Goal: Information Seeking & Learning: Learn about a topic

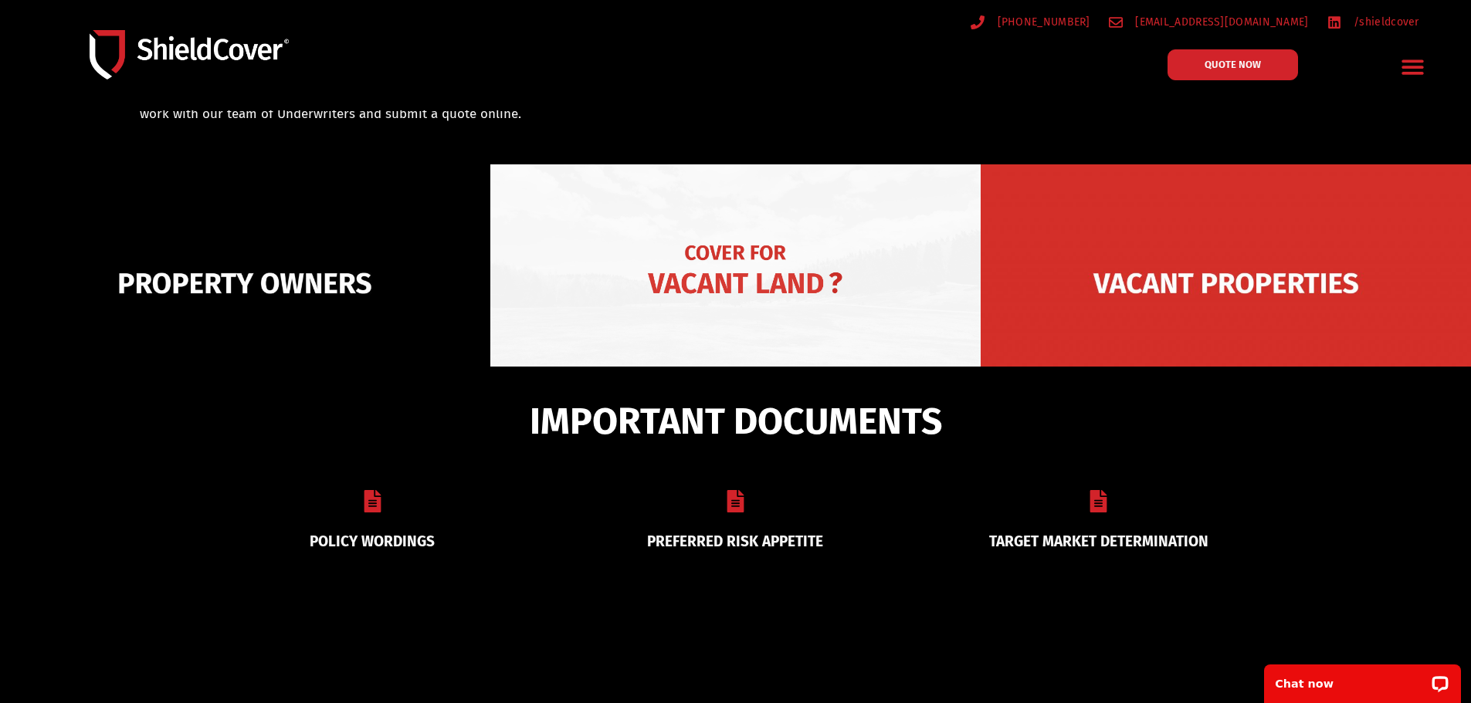
scroll to position [154, 0]
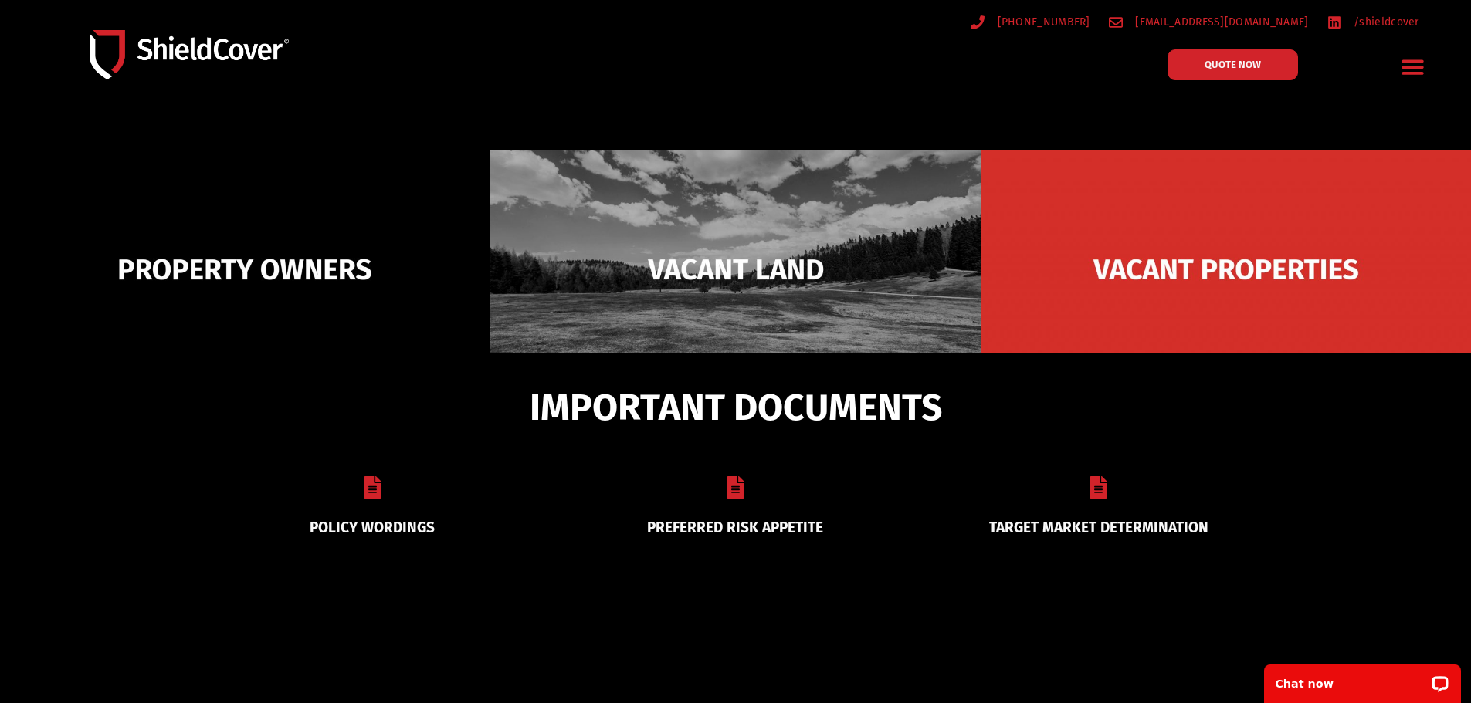
click at [372, 495] on icon at bounding box center [372, 487] width 17 height 22
click at [361, 487] on icon at bounding box center [372, 487] width 22 height 22
click at [379, 504] on div "POLICY WORDINGS" at bounding box center [372, 505] width 363 height 97
click at [366, 486] on icon at bounding box center [372, 487] width 17 height 22
click at [373, 485] on icon at bounding box center [372, 487] width 17 height 22
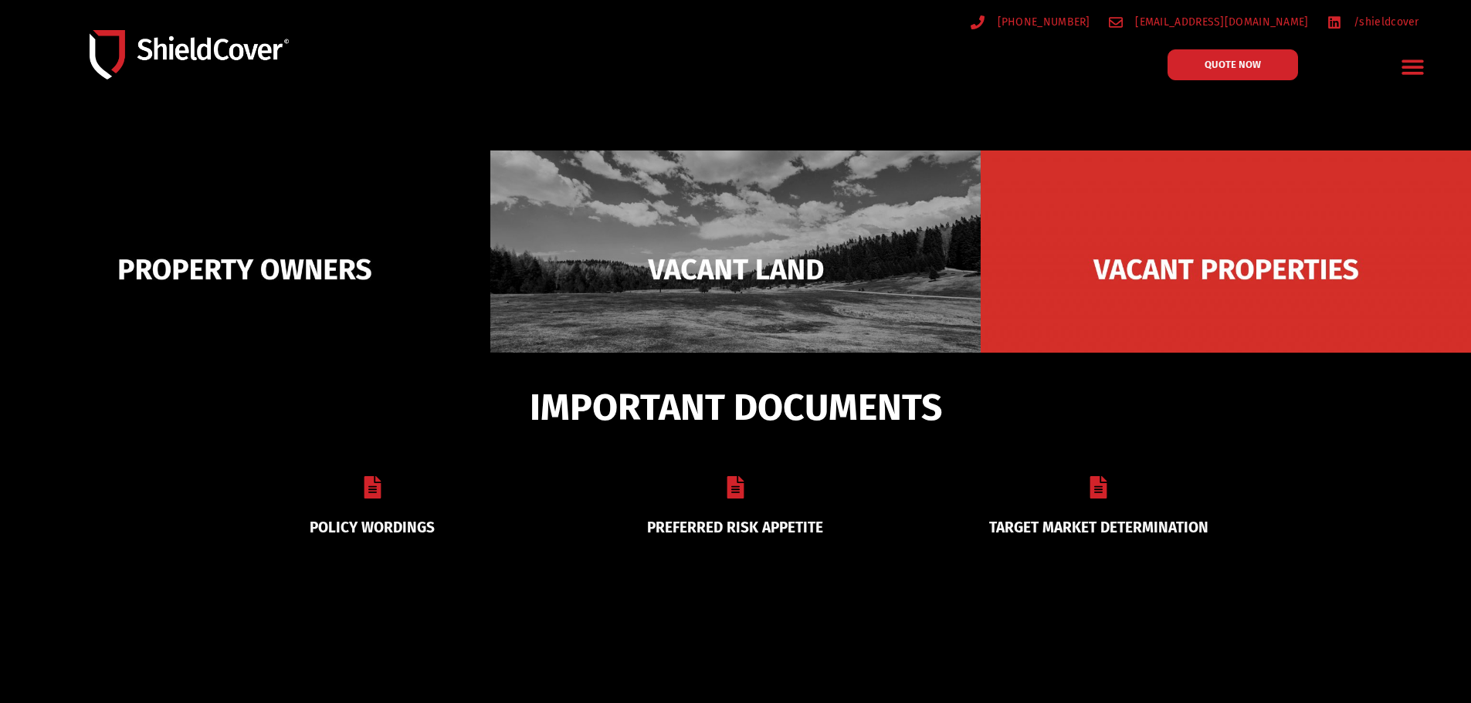
click at [373, 485] on icon at bounding box center [372, 487] width 17 height 22
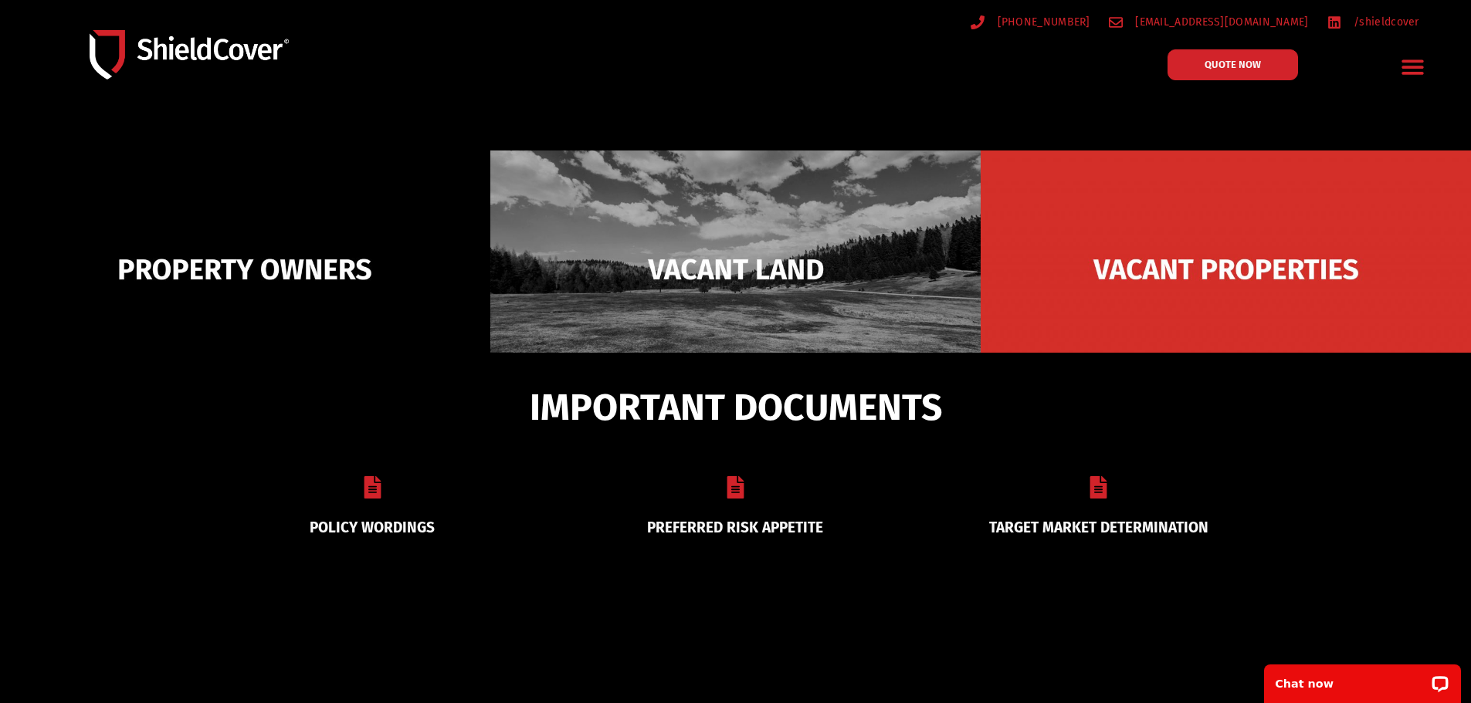
click at [418, 487] on div at bounding box center [372, 490] width 324 height 29
drag, startPoint x: 338, startPoint y: 498, endPoint x: 356, endPoint y: 497, distance: 17.8
click at [344, 498] on div at bounding box center [372, 490] width 324 height 29
click at [359, 497] on div at bounding box center [372, 490] width 324 height 29
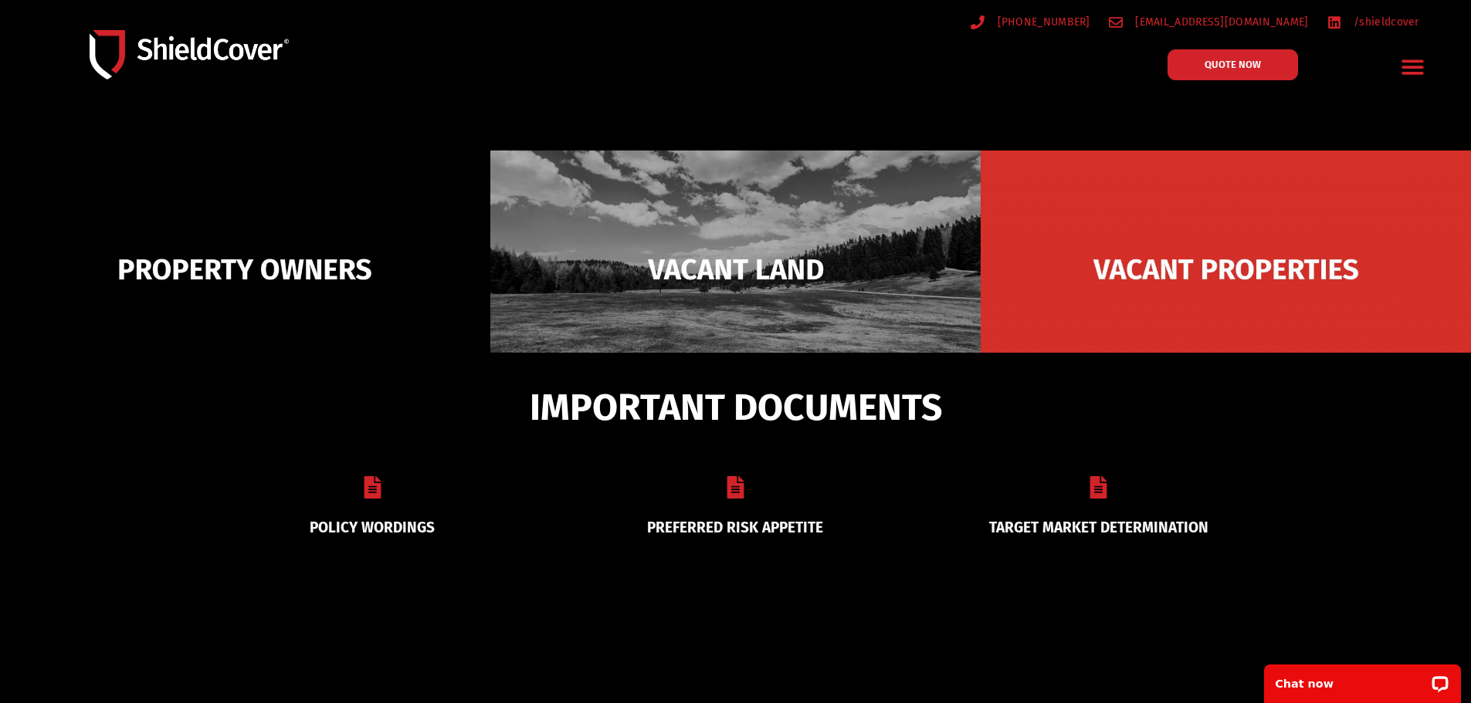
click at [370, 495] on icon at bounding box center [372, 487] width 17 height 22
click at [363, 471] on div "POLICY WORDINGS" at bounding box center [372, 505] width 363 height 97
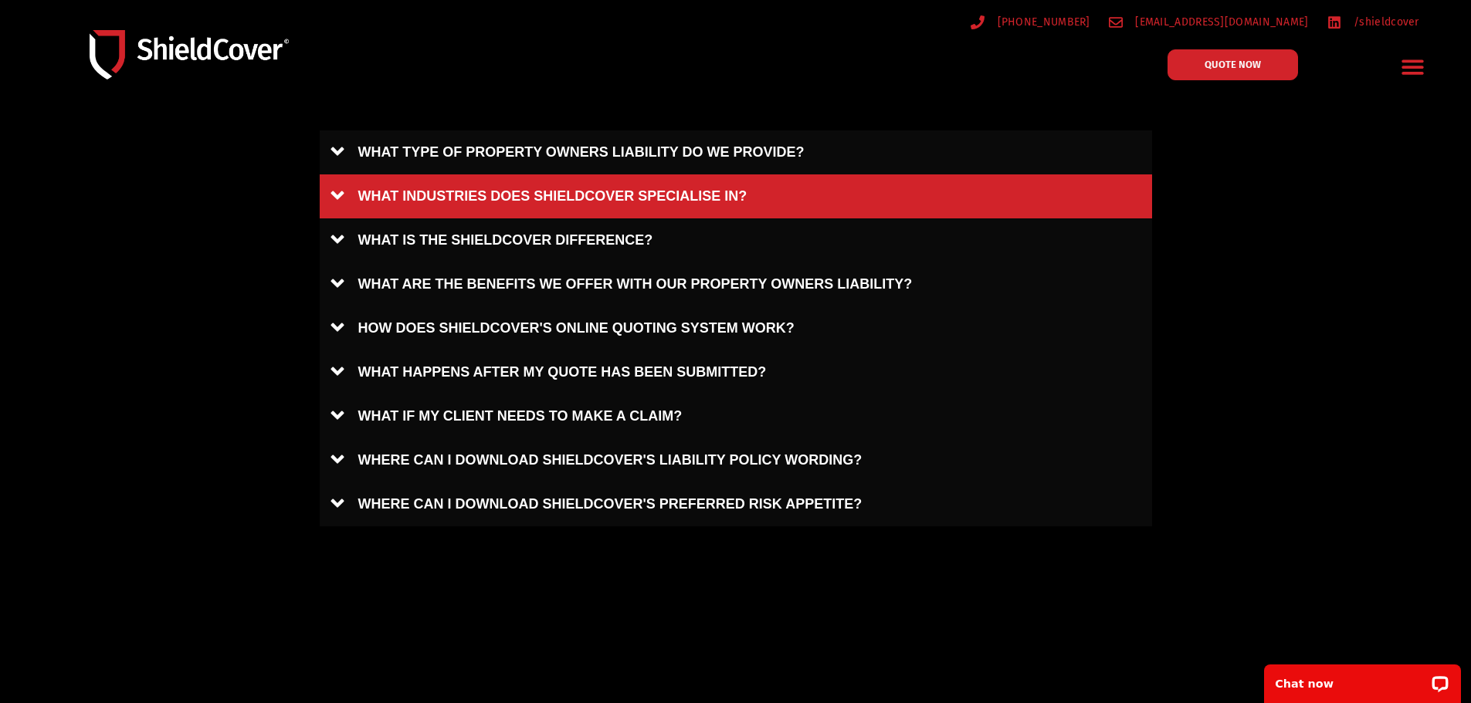
scroll to position [663, 0]
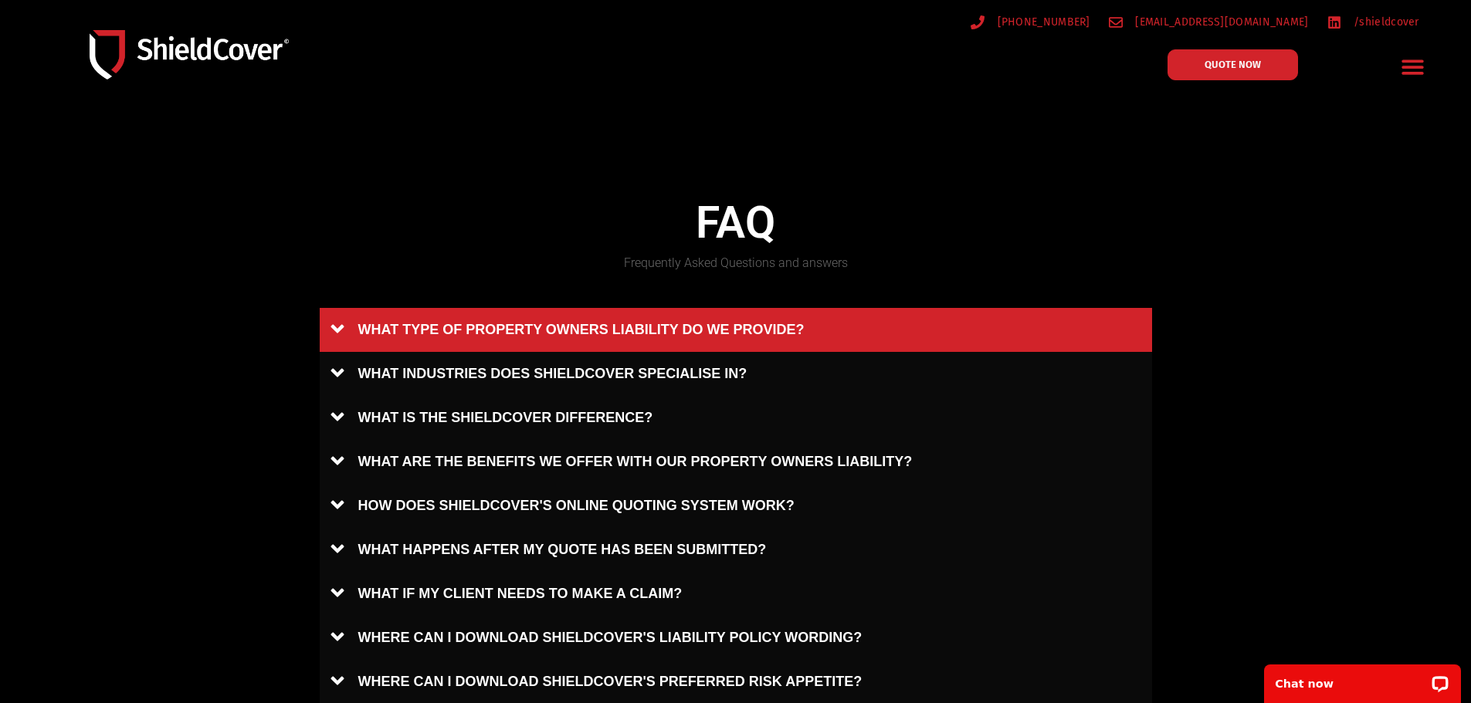
click at [356, 327] on link "WHAT TYPE OF PROPERTY OWNERS LIABILITY DO WE PROVIDE?" at bounding box center [736, 330] width 832 height 44
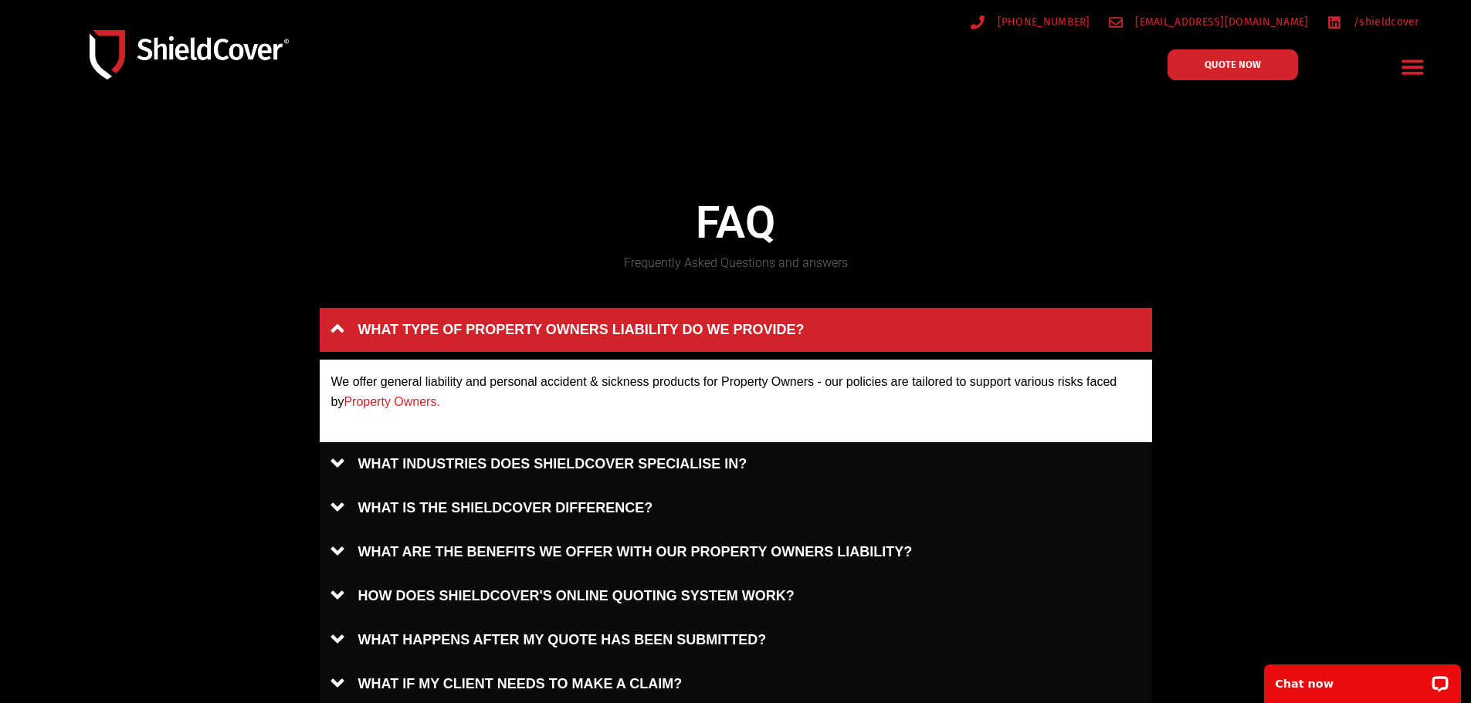
click at [361, 327] on link "WHAT TYPE OF PROPERTY OWNERS LIABILITY DO WE PROVIDE?" at bounding box center [736, 330] width 832 height 44
